Goal: Check status

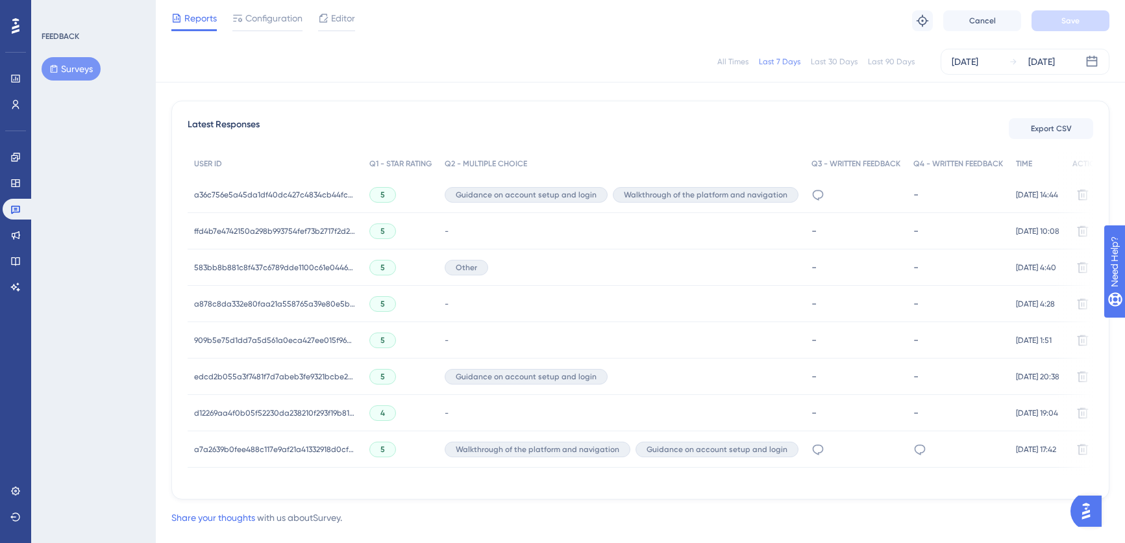
scroll to position [350, 0]
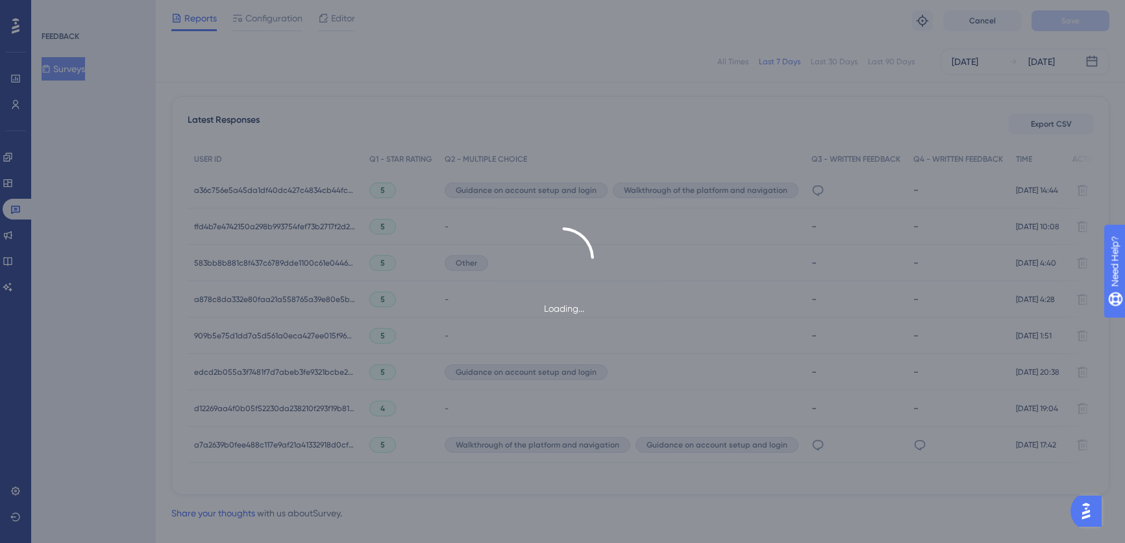
scroll to position [350, 0]
